Goal: Transaction & Acquisition: Book appointment/travel/reservation

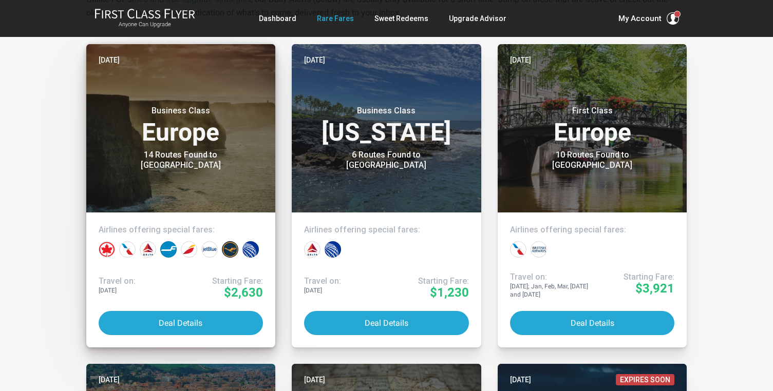
scroll to position [225, 0]
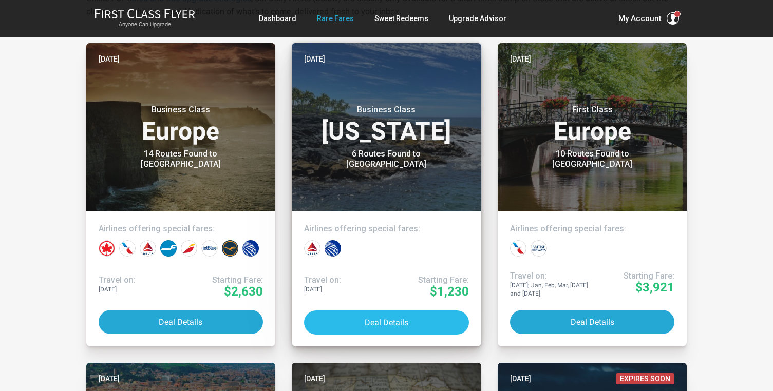
click at [386, 317] on button "Deal Details" at bounding box center [386, 323] width 165 height 24
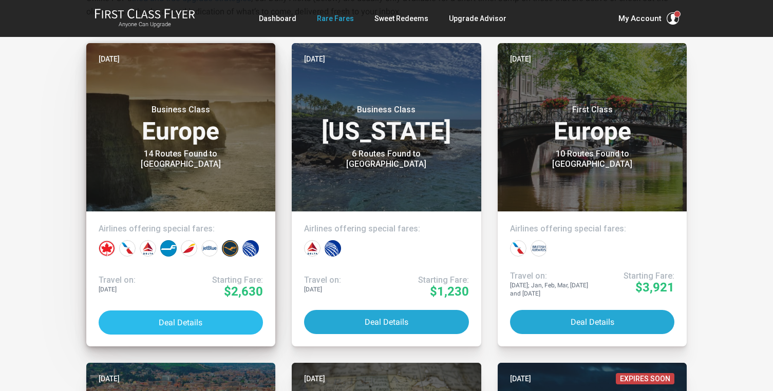
click at [167, 322] on button "Deal Details" at bounding box center [181, 323] width 165 height 24
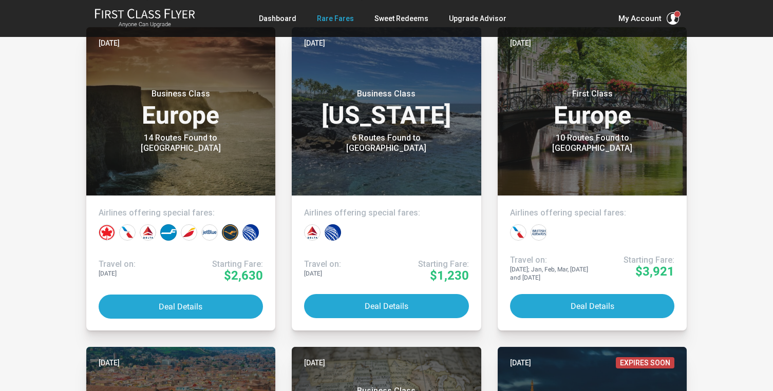
scroll to position [243, 0]
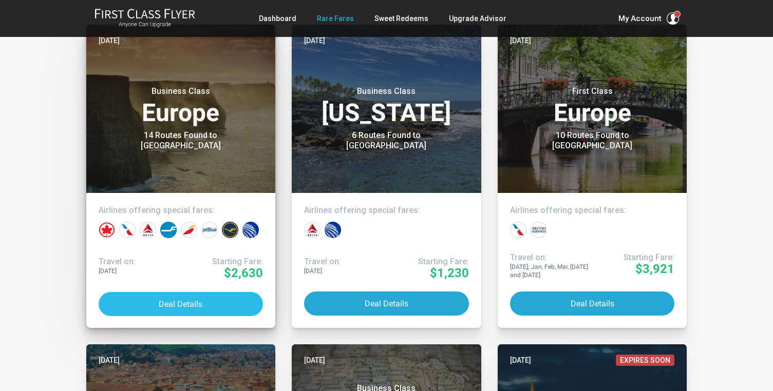
click at [211, 301] on button "Deal Details" at bounding box center [181, 304] width 165 height 24
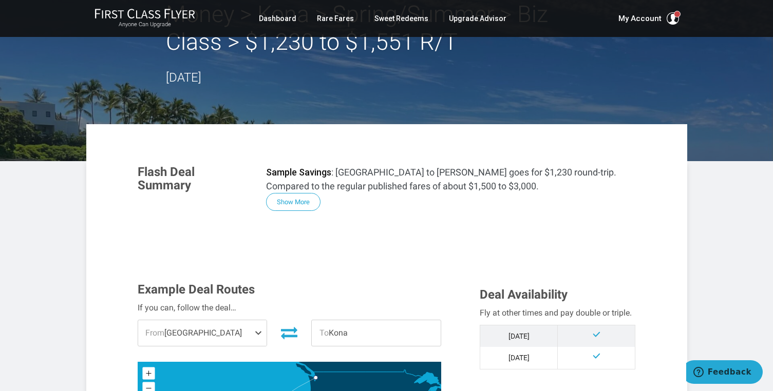
scroll to position [75, 0]
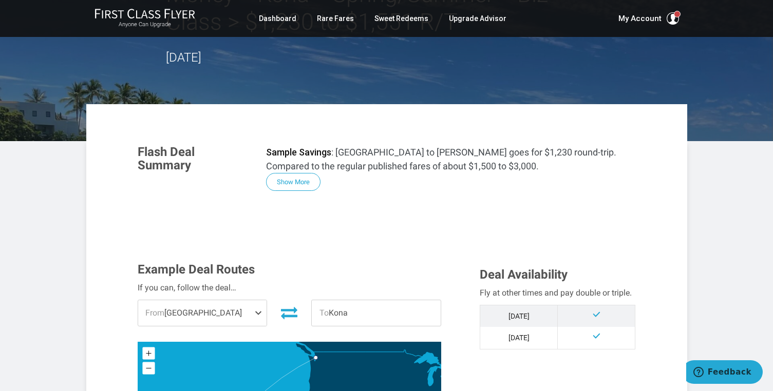
click at [241, 311] on span "From Los Angeles" at bounding box center [202, 314] width 129 height 26
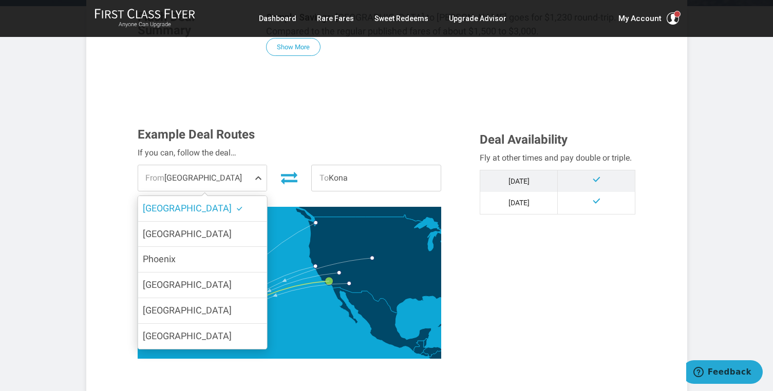
scroll to position [225, 0]
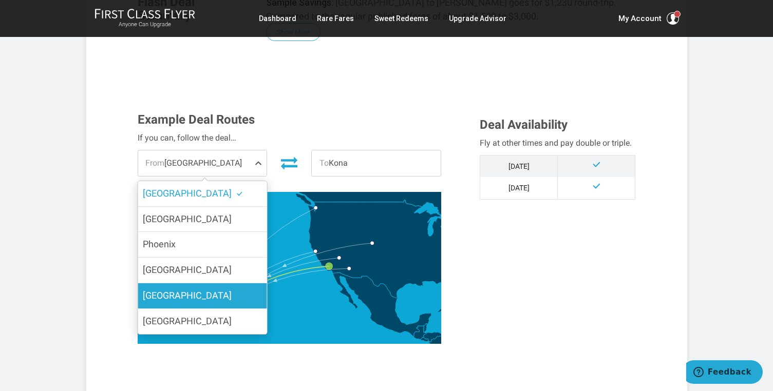
click at [228, 301] on label "Seattle" at bounding box center [202, 296] width 129 height 25
click at [0, 0] on input "Seattle" at bounding box center [0, 0] width 0 height 0
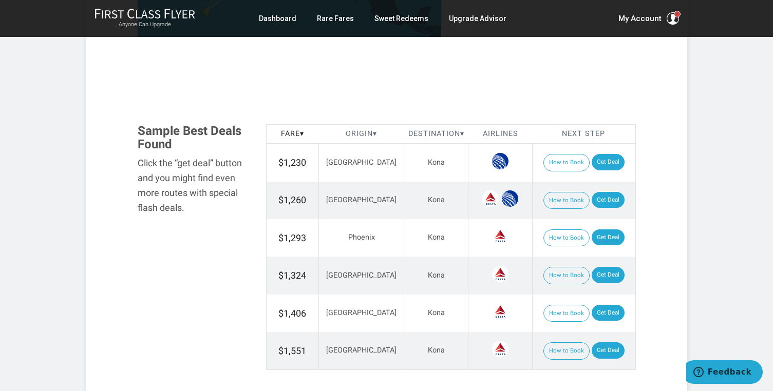
scroll to position [542, 0]
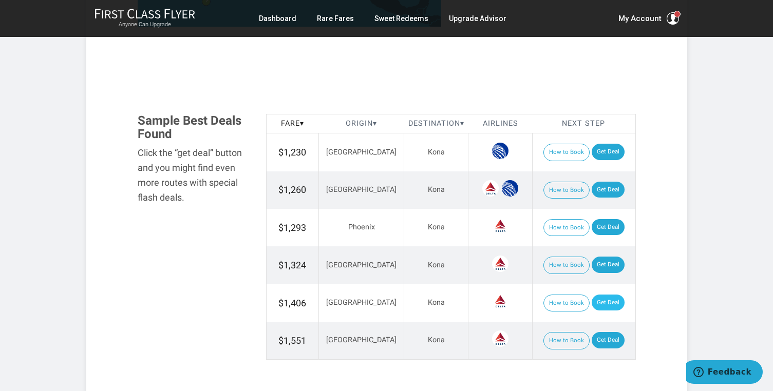
click at [605, 299] on link "Get Deal" at bounding box center [608, 303] width 33 height 16
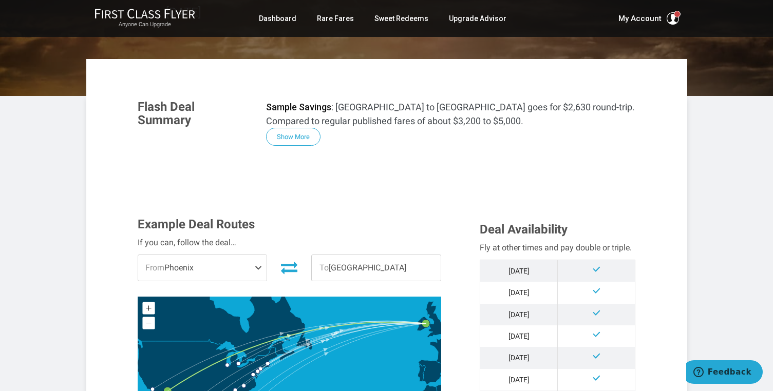
scroll to position [122, 0]
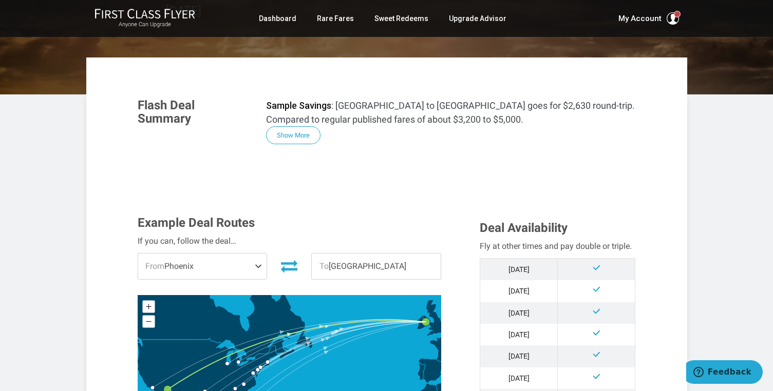
click at [258, 269] on span at bounding box center [260, 267] width 12 height 26
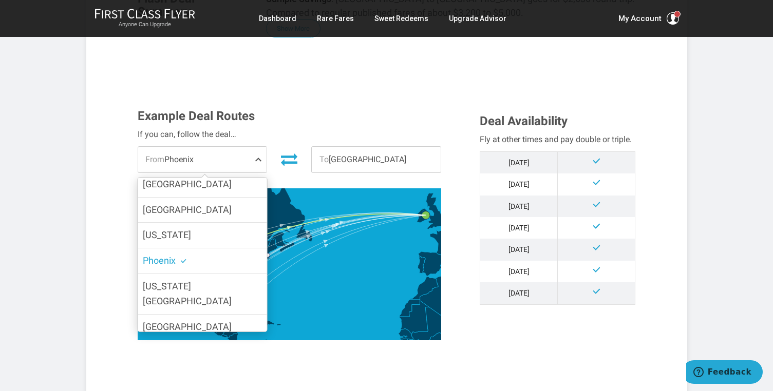
scroll to position [0, 0]
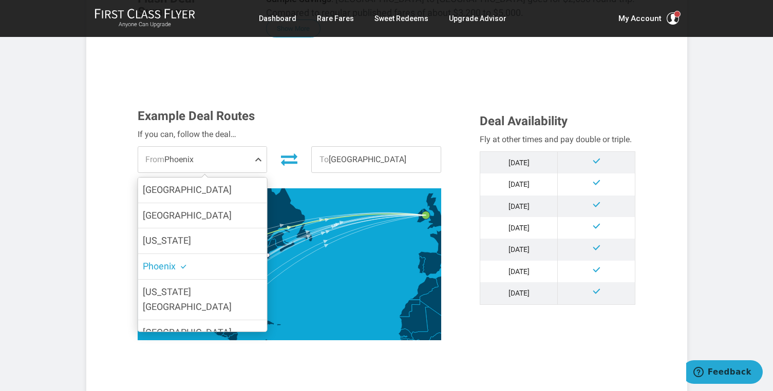
click at [289, 122] on h3 "Example Deal Routes" at bounding box center [290, 115] width 304 height 13
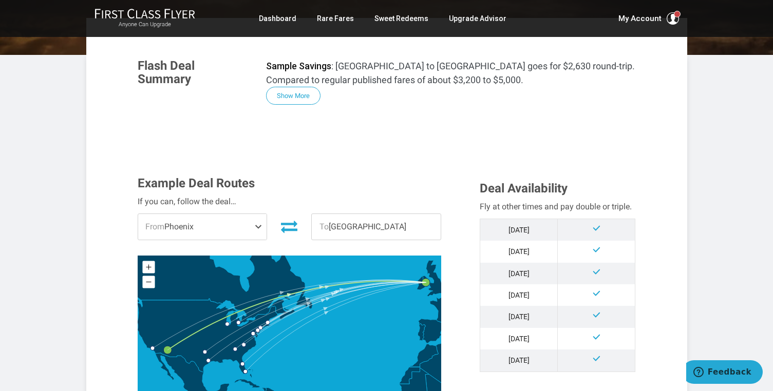
scroll to position [174, 0]
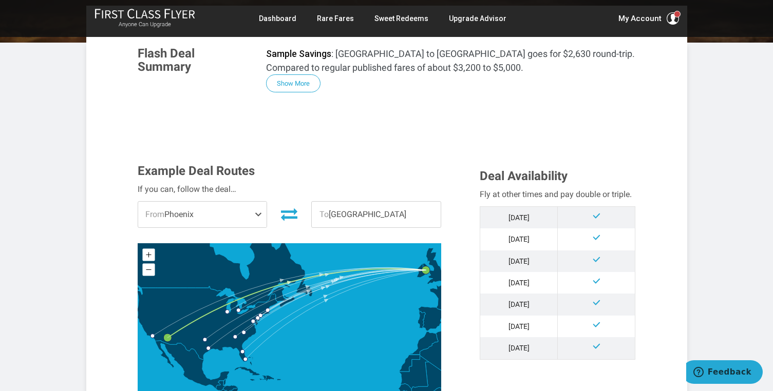
click at [254, 214] on span "From [GEOGRAPHIC_DATA]" at bounding box center [202, 215] width 129 height 26
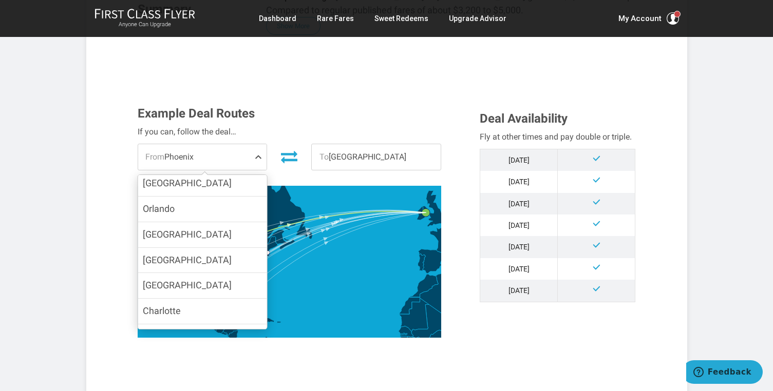
scroll to position [203, 0]
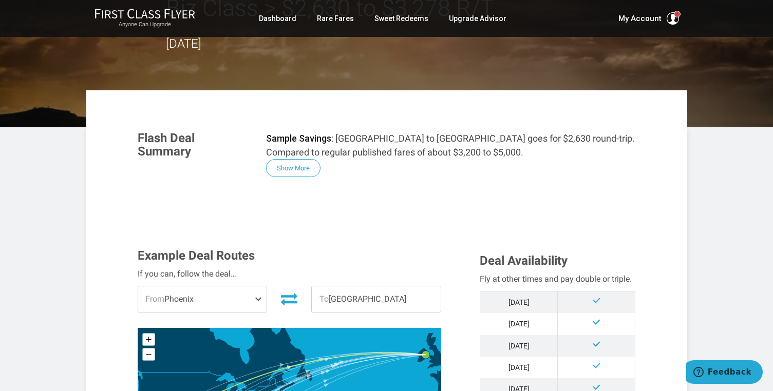
scroll to position [79, 0]
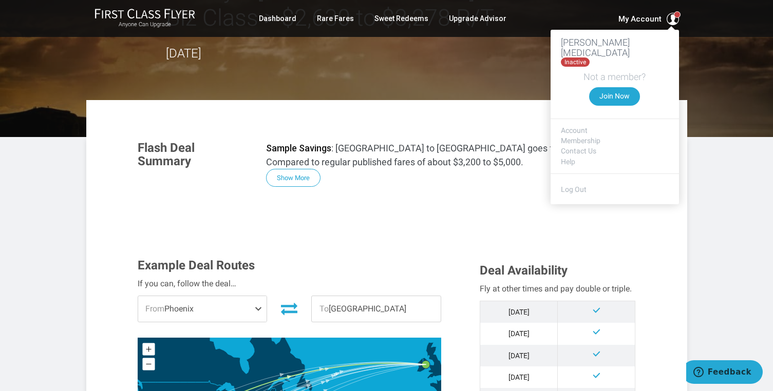
click at [672, 23] on span at bounding box center [673, 19] width 12 height 12
click at [672, 13] on span at bounding box center [673, 19] width 12 height 12
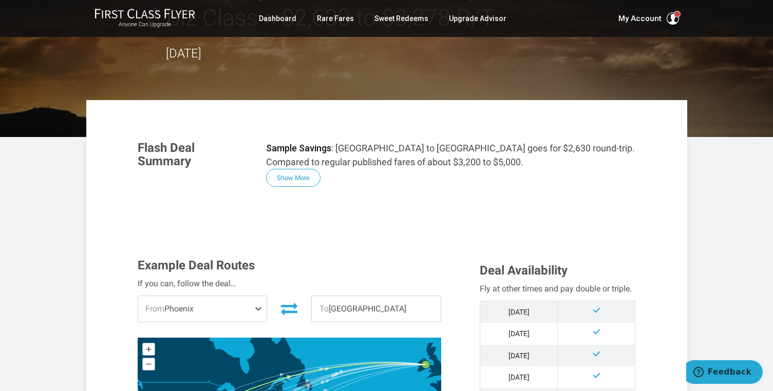
click at [698, 30] on div "Anyone Can Upgrade Dashboard Rare Fares Sweet Redeems Upgrade Advisor Profile L…" at bounding box center [386, 18] width 773 height 37
